Goal: Information Seeking & Learning: Learn about a topic

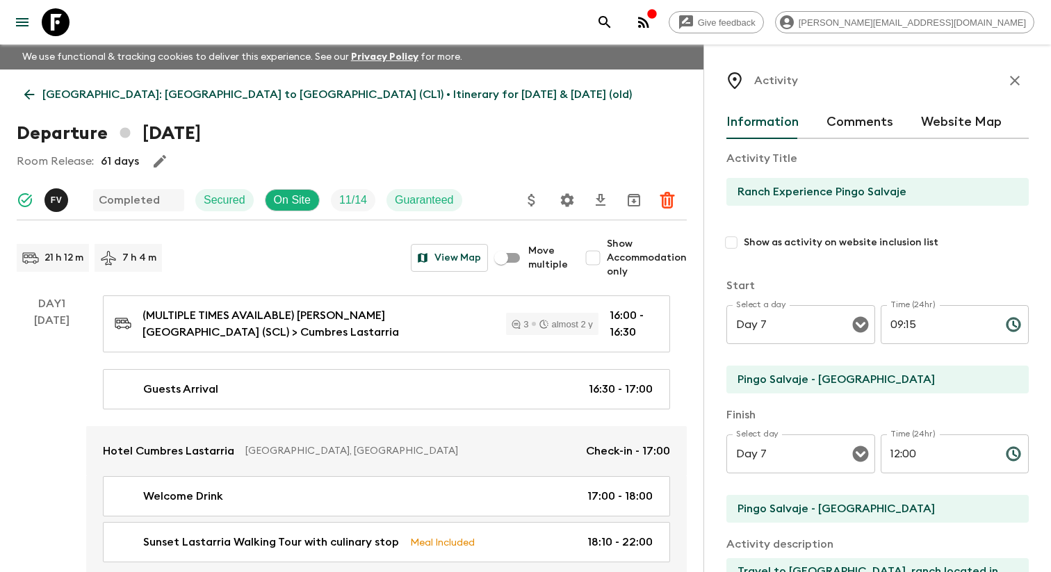
click at [29, 10] on button "menu" at bounding box center [22, 22] width 28 height 28
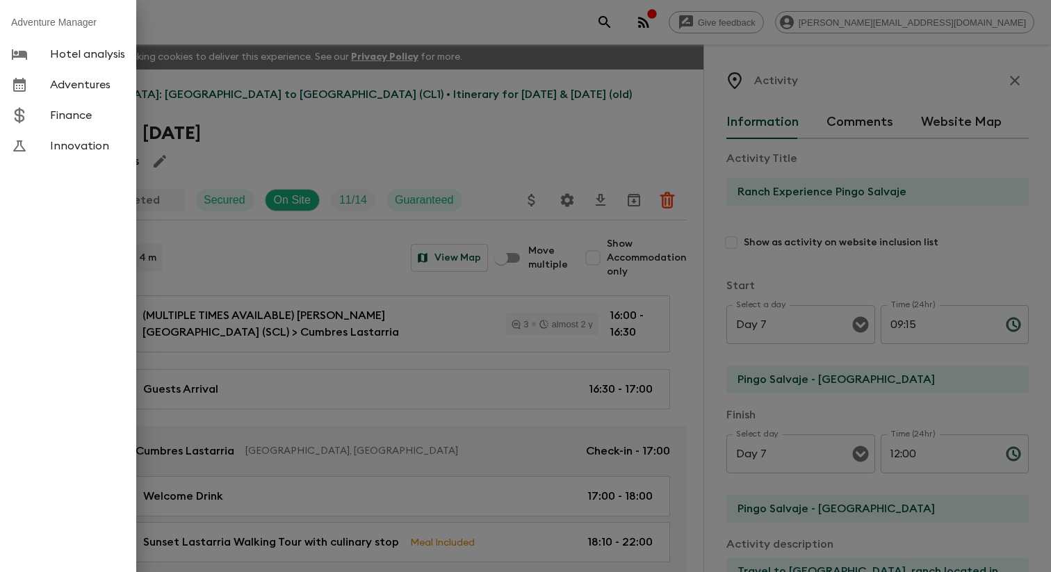
click at [69, 83] on span "Adventures" at bounding box center [87, 85] width 75 height 14
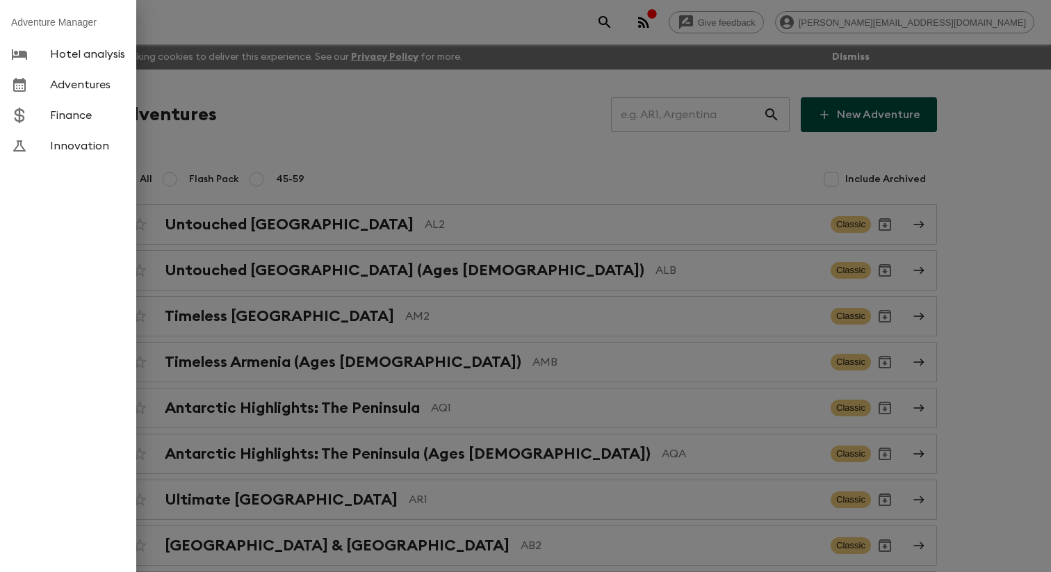
click at [316, 149] on div at bounding box center [525, 286] width 1051 height 572
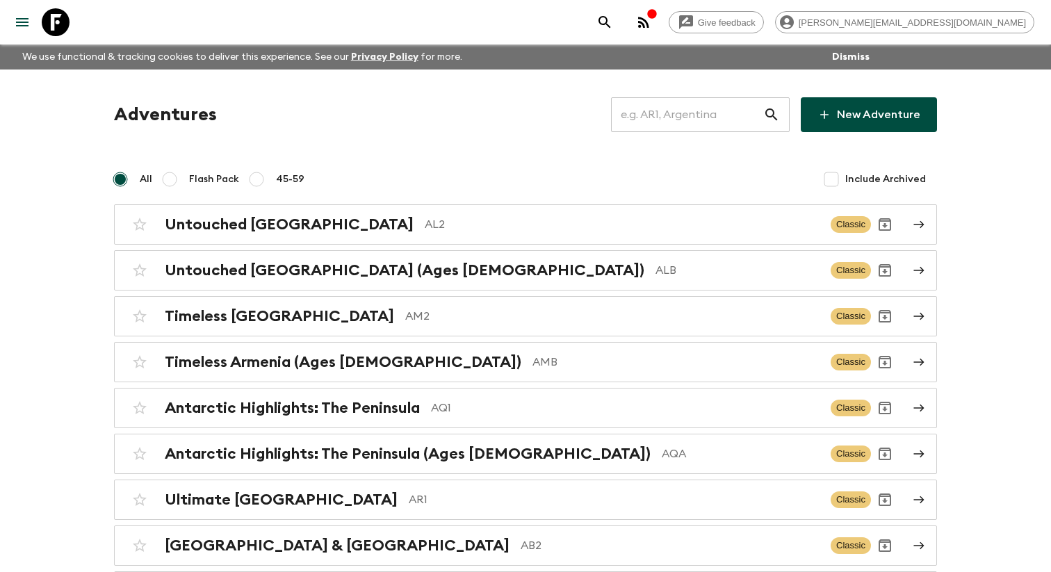
scroll to position [3047, 0]
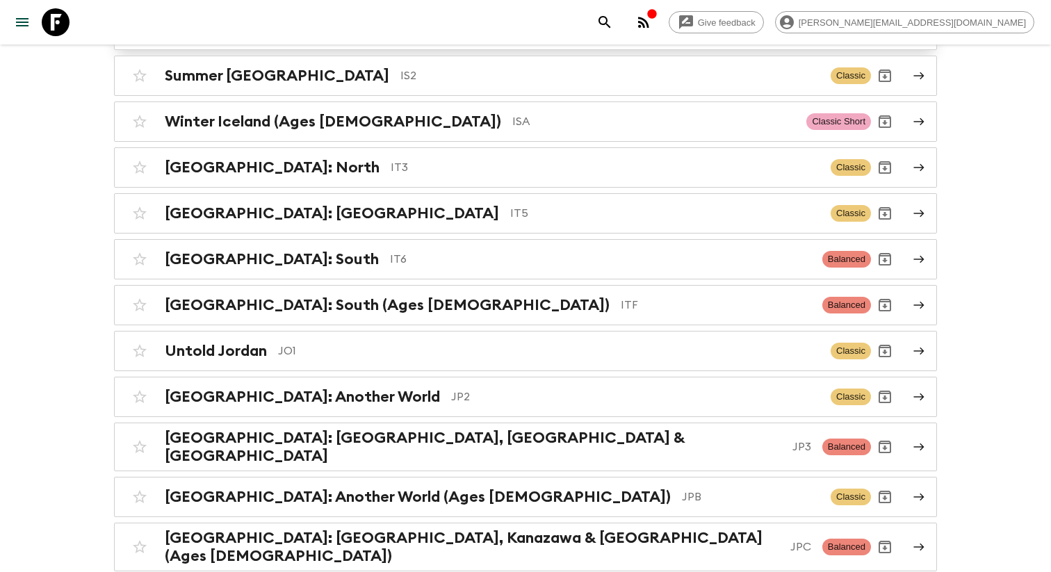
click at [261, 44] on div "Winter Iceland IS1 Classic Short" at bounding box center [498, 30] width 745 height 28
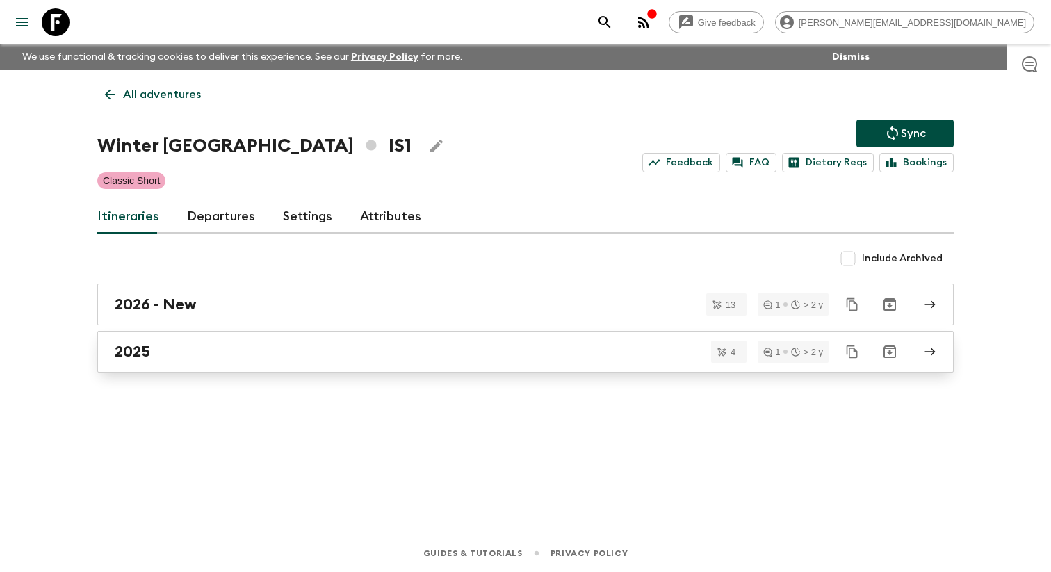
click at [289, 361] on div "2025" at bounding box center [512, 352] width 795 height 18
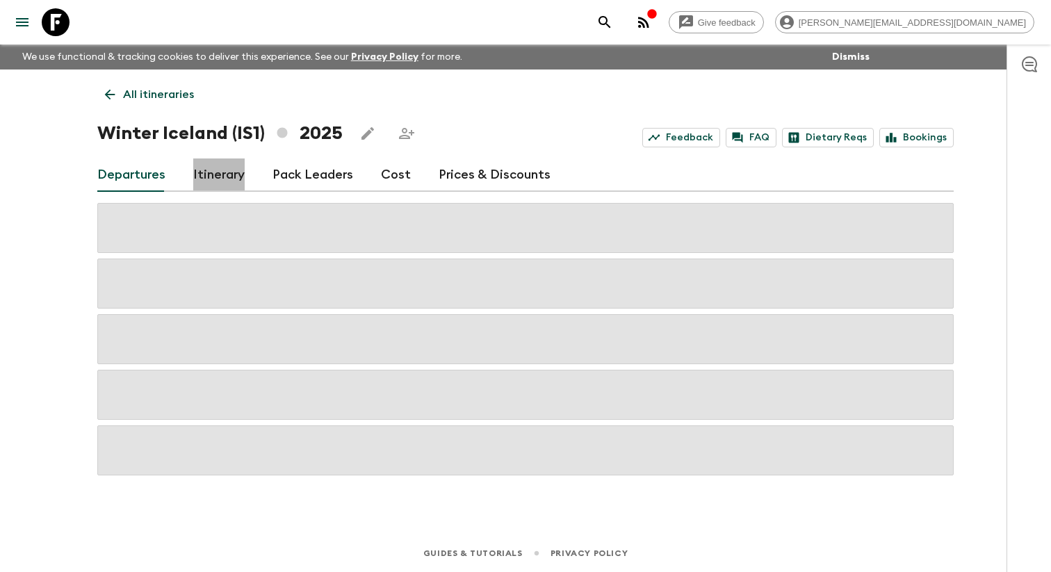
click at [219, 180] on link "Itinerary" at bounding box center [218, 174] width 51 height 33
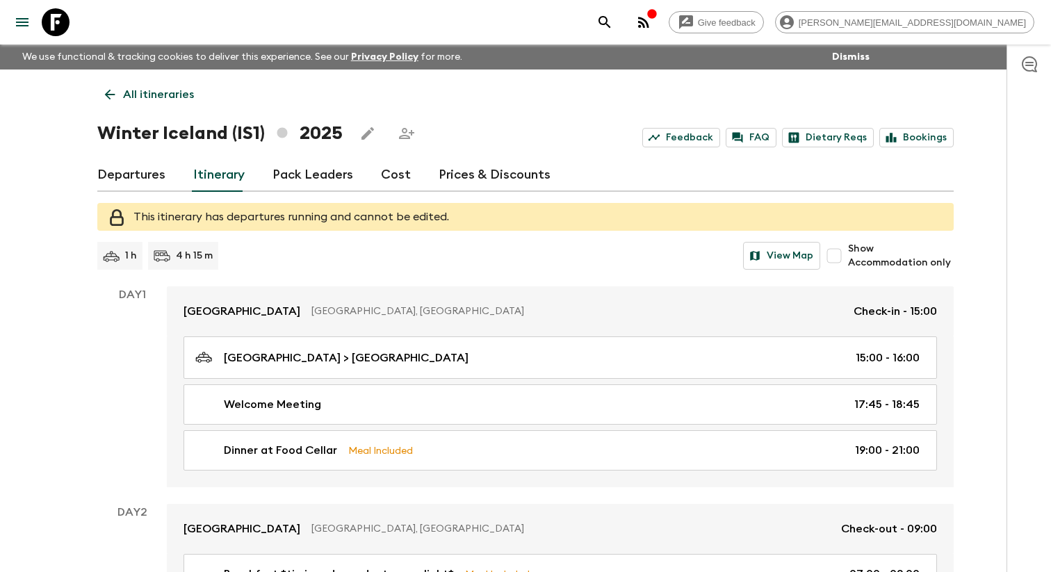
click at [115, 96] on icon at bounding box center [109, 94] width 15 height 15
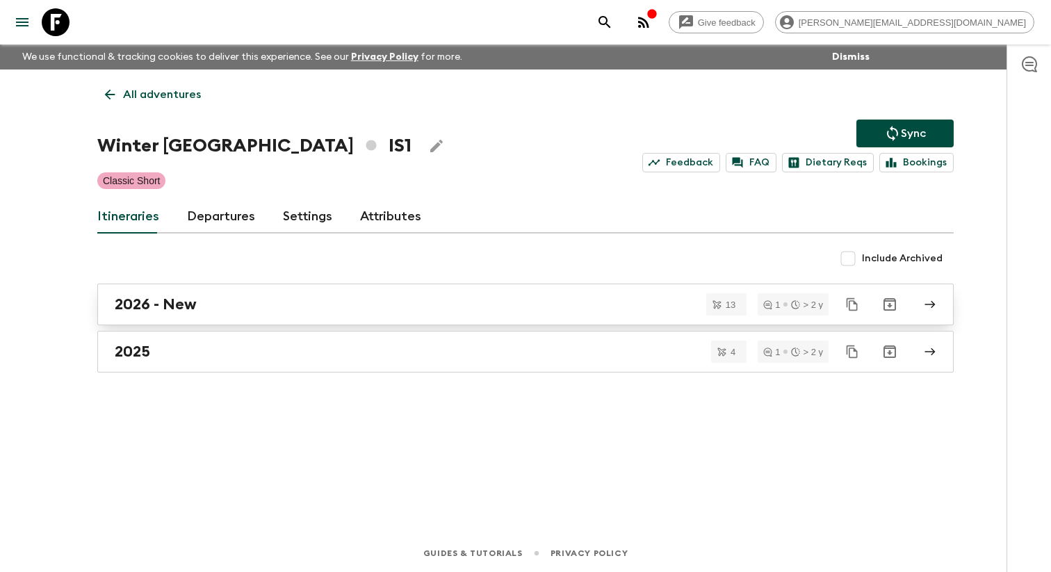
click at [159, 311] on h2 "2026 - New" at bounding box center [156, 304] width 82 height 18
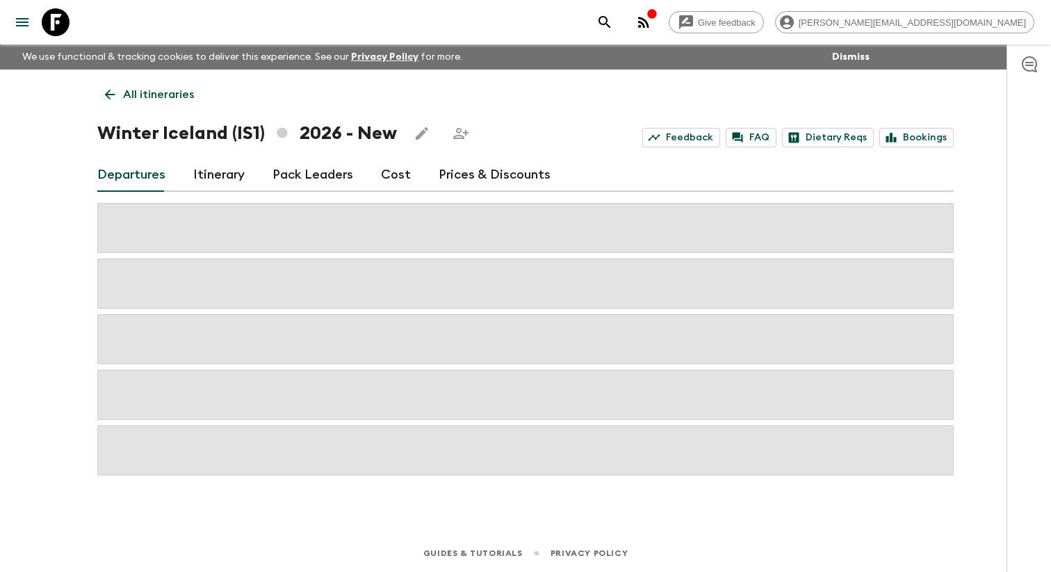
click at [232, 178] on link "Itinerary" at bounding box center [218, 174] width 51 height 33
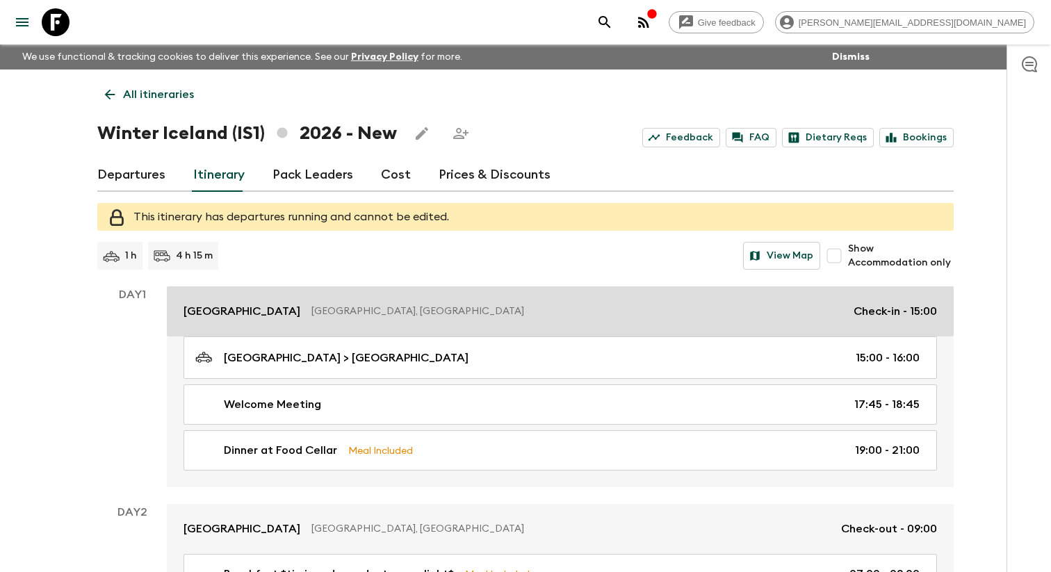
click at [311, 336] on link "[GEOGRAPHIC_DATA], [GEOGRAPHIC_DATA] Check-in - 15:00" at bounding box center [560, 311] width 787 height 50
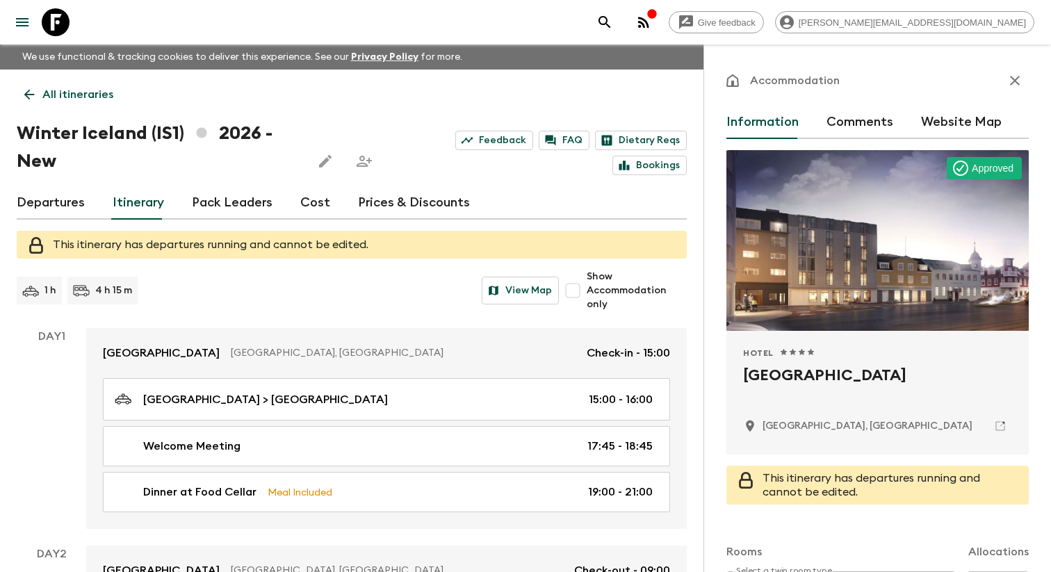
click at [792, 386] on h2 "[GEOGRAPHIC_DATA]" at bounding box center [877, 386] width 269 height 44
copy div "[GEOGRAPHIC_DATA]"
click at [576, 278] on input "Show Accommodation only" at bounding box center [573, 291] width 28 height 28
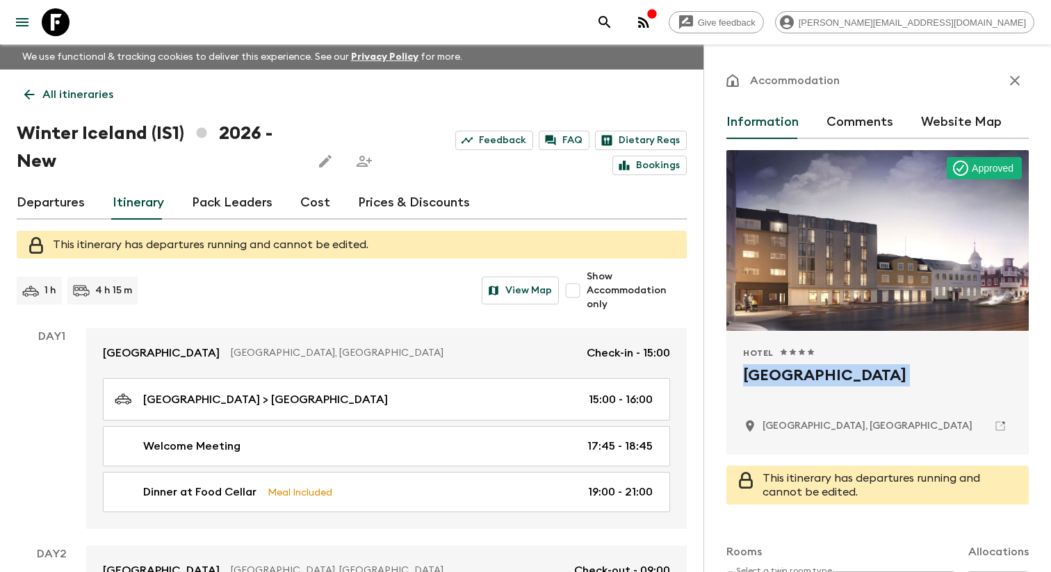
checkbox input "true"
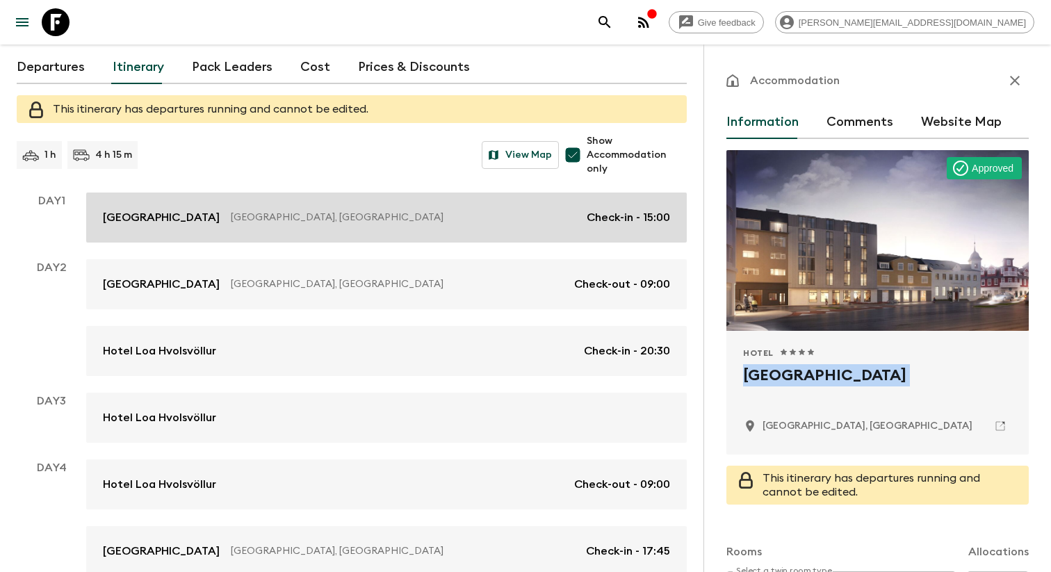
scroll to position [163, 0]
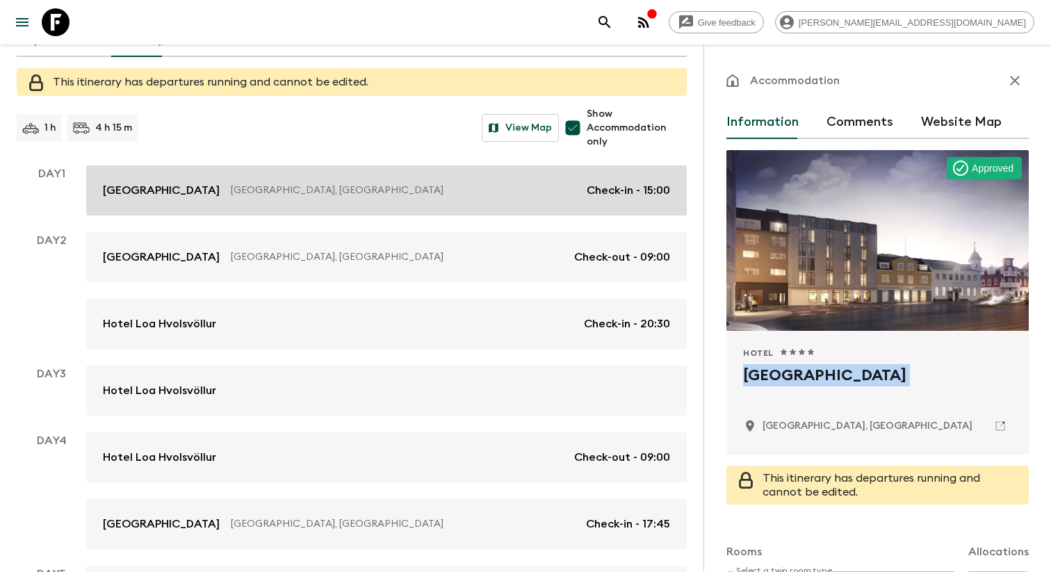
click at [316, 335] on link "Hotel Loa Hvolsvöllur Check-in - 20:30" at bounding box center [386, 324] width 601 height 50
